Goal: Communication & Community: Answer question/provide support

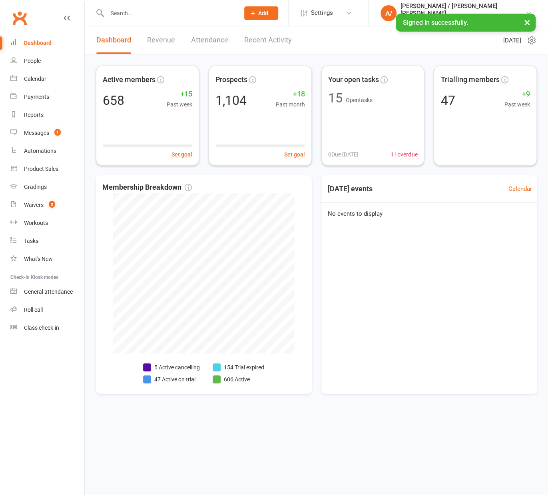
click at [125, 12] on input "text" at bounding box center [169, 13] width 129 height 11
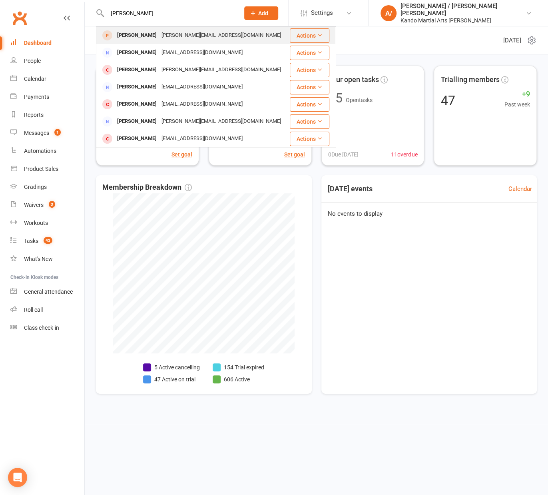
type input "[PERSON_NAME]"
click at [129, 36] on div "[PERSON_NAME]" at bounding box center [137, 36] width 44 height 12
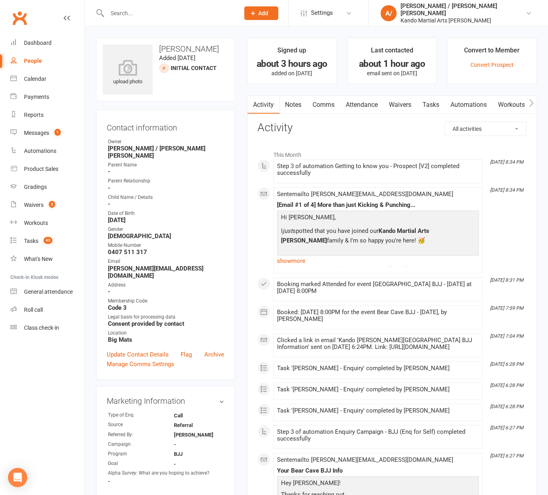
click at [328, 105] on link "Comms" at bounding box center [323, 105] width 33 height 18
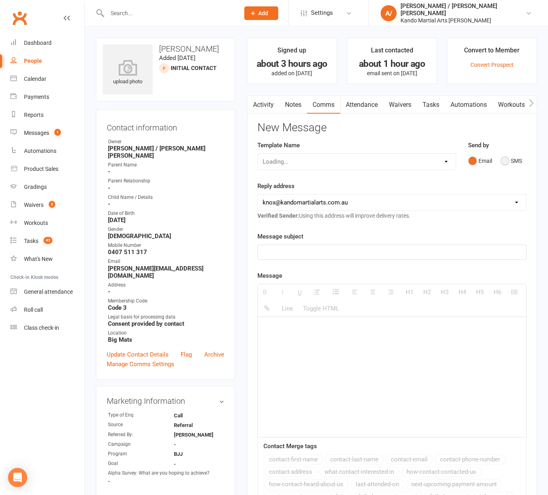
click at [510, 159] on button "SMS" at bounding box center [512, 160] width 22 height 15
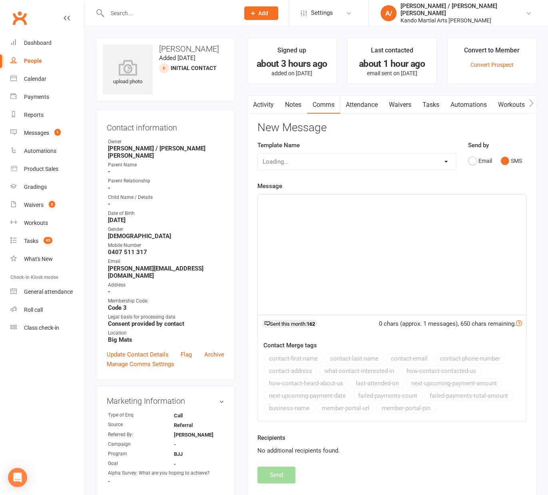
click at [336, 260] on div at bounding box center [392, 254] width 268 height 120
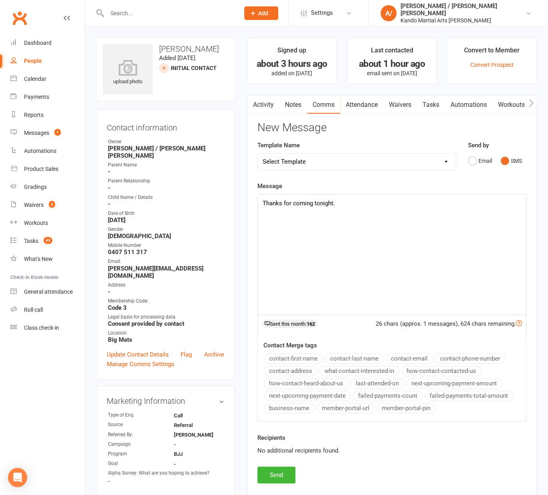
click at [366, 220] on div "Thanks for coming tonight." at bounding box center [392, 254] width 268 height 120
click at [450, 214] on div "Thanks for coming tonight. Here's the link for a VIP Pass:" at bounding box center [392, 254] width 268 height 120
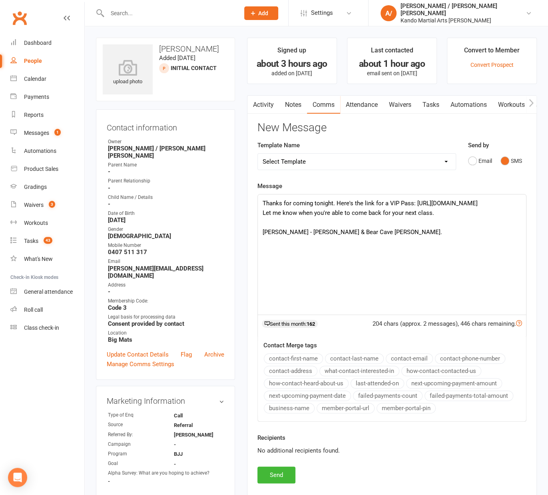
click at [336, 202] on p "Thanks for coming tonight. Here's the link for a VIP Pass: [URL][DOMAIN_NAME] L…" at bounding box center [392, 207] width 259 height 19
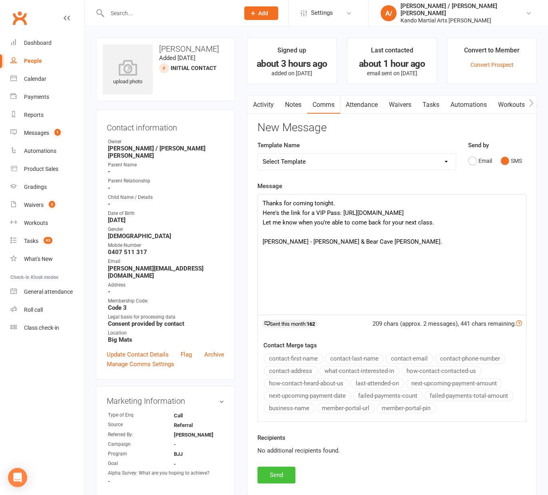
click at [282, 476] on button "Send" at bounding box center [277, 474] width 38 height 17
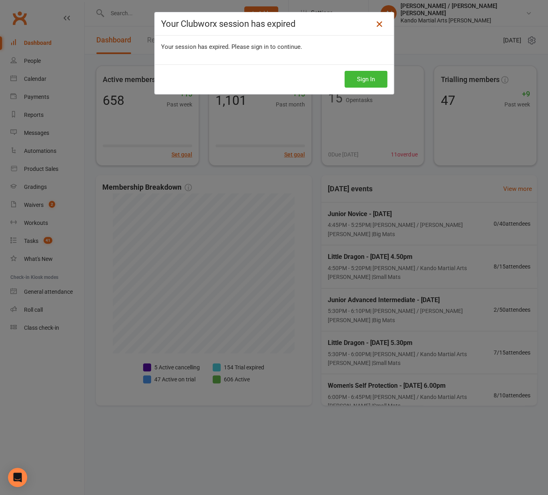
click at [380, 18] on link at bounding box center [379, 24] width 13 height 13
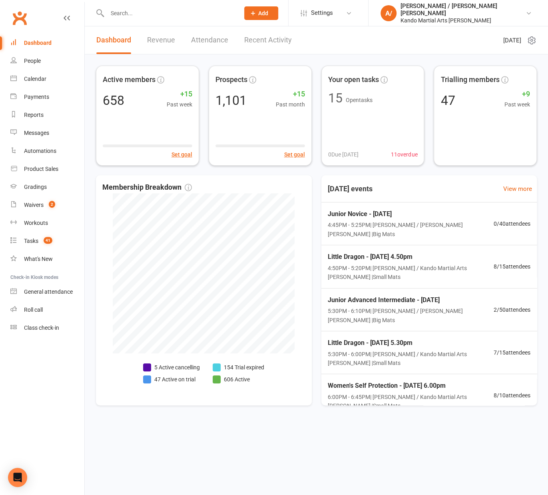
click at [130, 10] on input "text" at bounding box center [169, 13] width 129 height 11
click at [40, 203] on div "Waivers" at bounding box center [34, 205] width 20 height 6
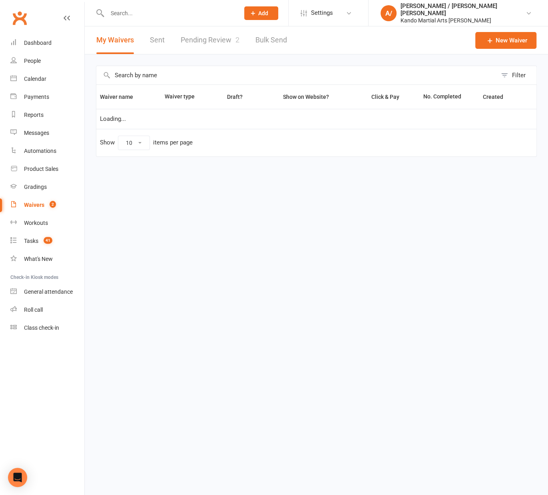
select select "100"
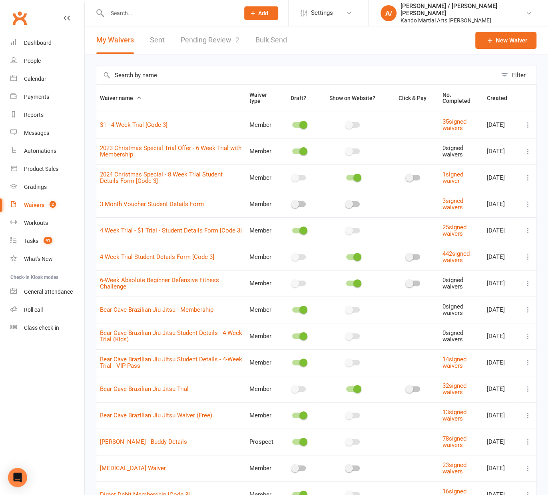
click at [150, 74] on input "text" at bounding box center [296, 75] width 401 height 18
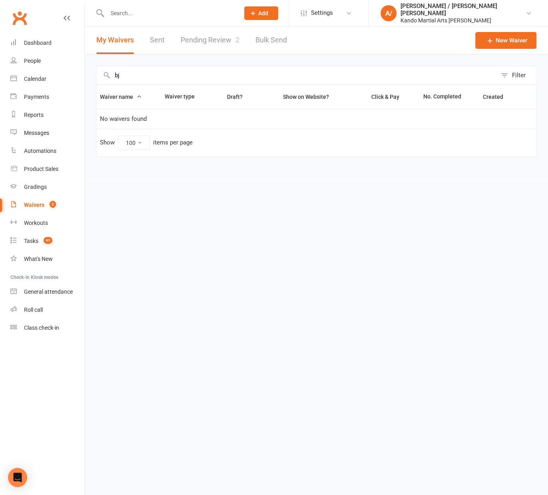
type input "b"
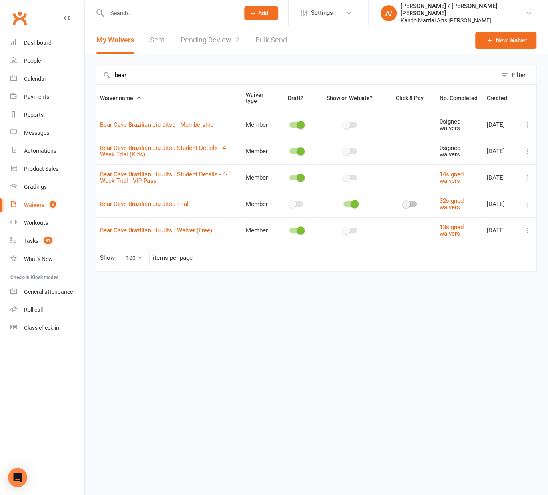
type input "bear"
click at [529, 176] on icon at bounding box center [528, 178] width 8 height 8
click at [292, 176] on div at bounding box center [297, 178] width 14 height 6
click at [290, 176] on input "checkbox" at bounding box center [290, 176] width 0 height 0
click at [527, 177] on icon at bounding box center [528, 178] width 8 height 8
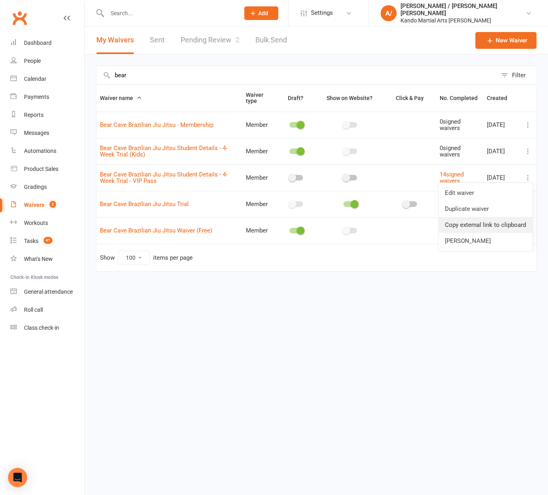
click at [482, 223] on link "Copy external link to clipboard" at bounding box center [486, 225] width 94 height 16
